Goal: Transaction & Acquisition: Purchase product/service

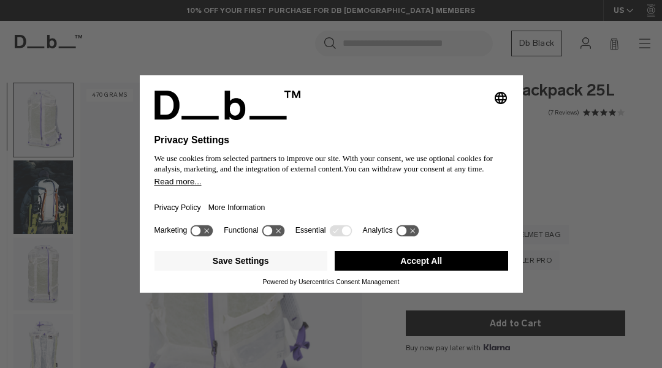
click at [465, 266] on button "Accept All" at bounding box center [420, 261] width 173 height 20
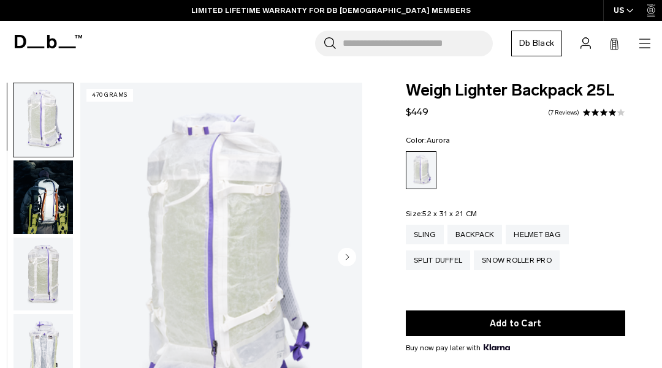
click at [28, 184] on img "button" at bounding box center [42, 198] width 59 height 74
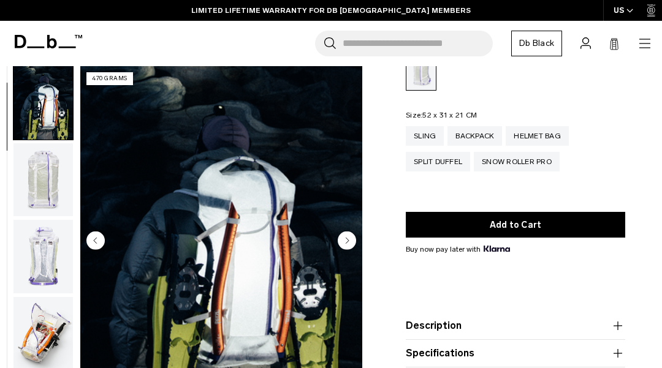
scroll to position [98, 0]
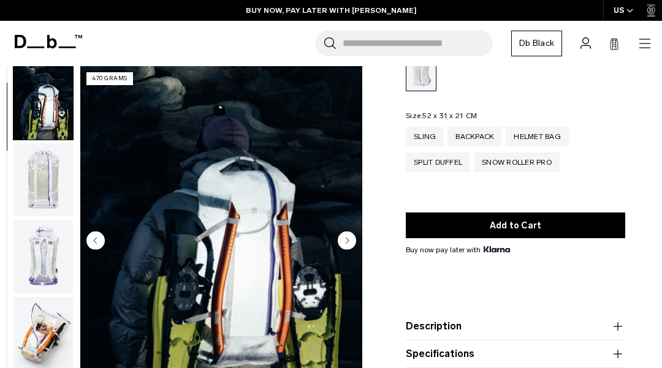
click at [40, 183] on img "button" at bounding box center [42, 180] width 59 height 74
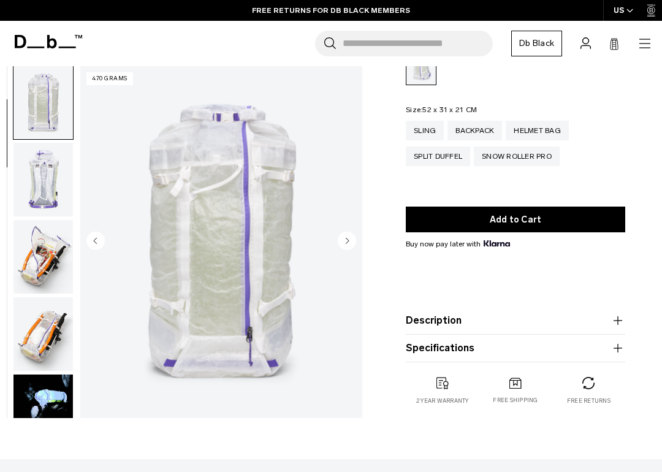
scroll to position [106, 0]
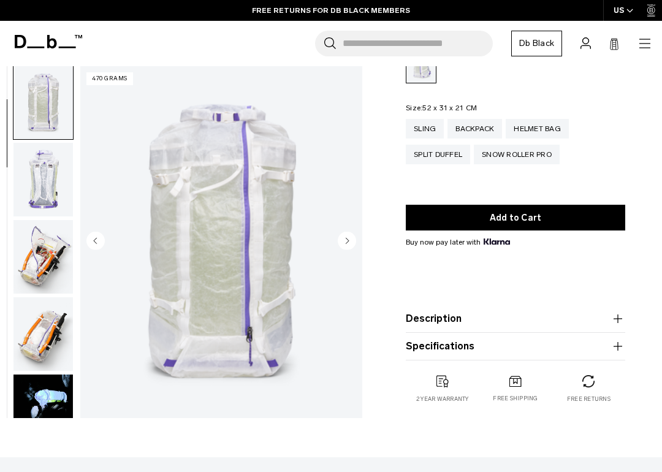
click at [51, 401] on img "button" at bounding box center [42, 411] width 59 height 74
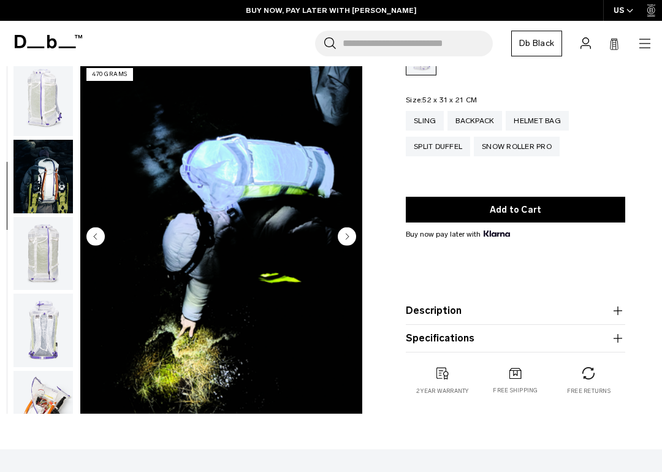
scroll to position [0, 0]
click at [40, 110] on img "button" at bounding box center [42, 99] width 59 height 74
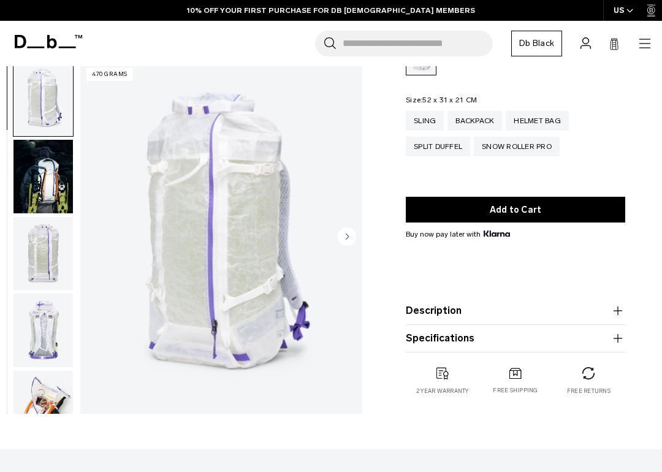
click at [347, 239] on icon "Next slide" at bounding box center [347, 236] width 3 height 6
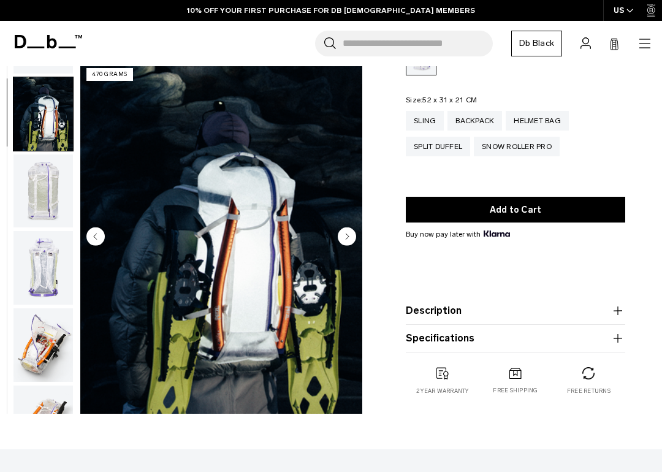
scroll to position [78, 0]
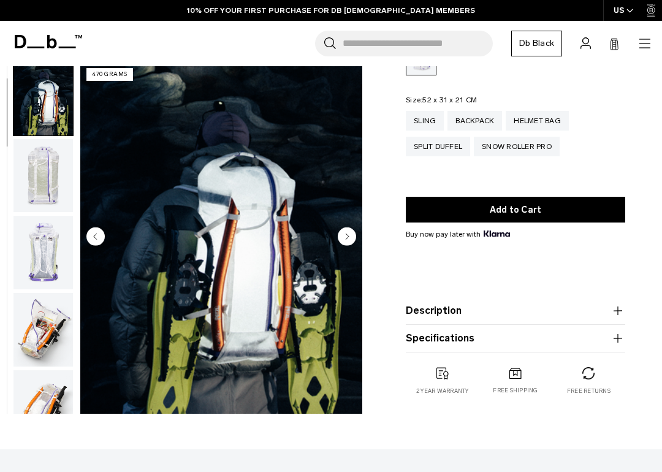
click at [339, 235] on circle "Next slide" at bounding box center [347, 236] width 18 height 18
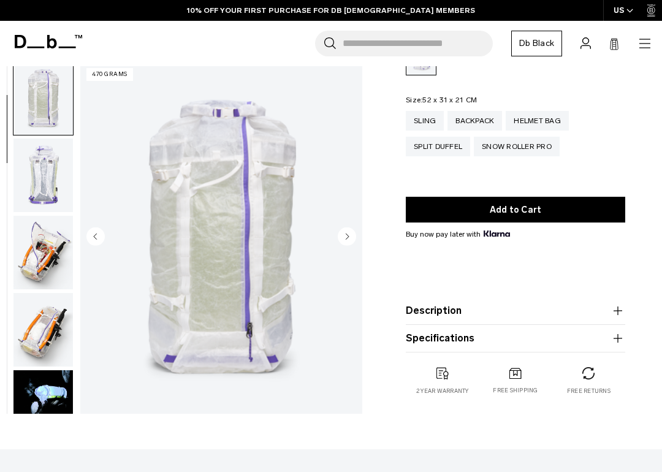
click at [344, 237] on circle "Next slide" at bounding box center [347, 236] width 18 height 18
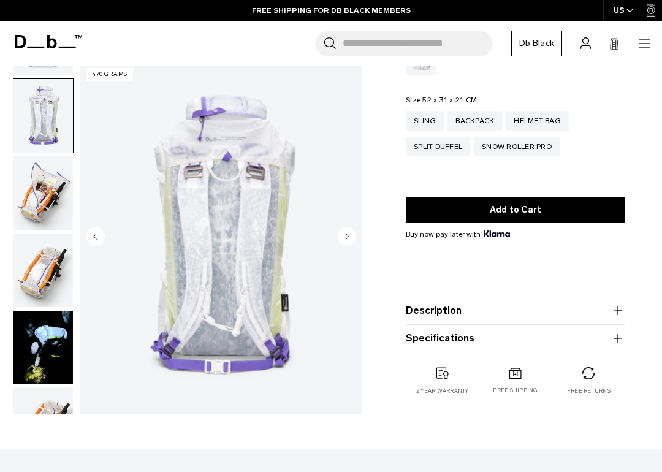
scroll to position [233, 0]
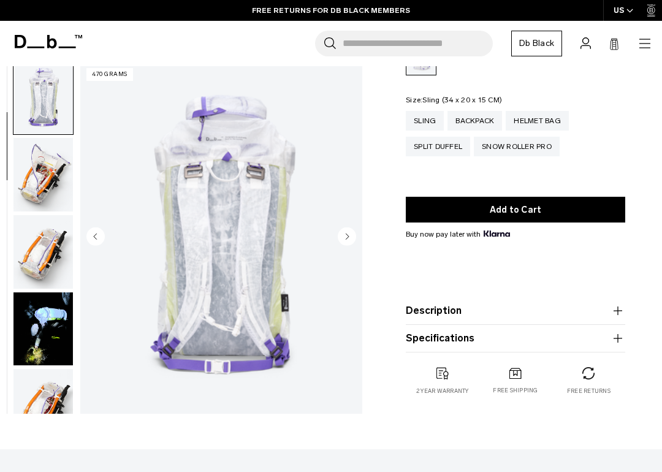
click at [428, 123] on div "Sling" at bounding box center [425, 121] width 38 height 20
